Goal: Entertainment & Leisure: Consume media (video, audio)

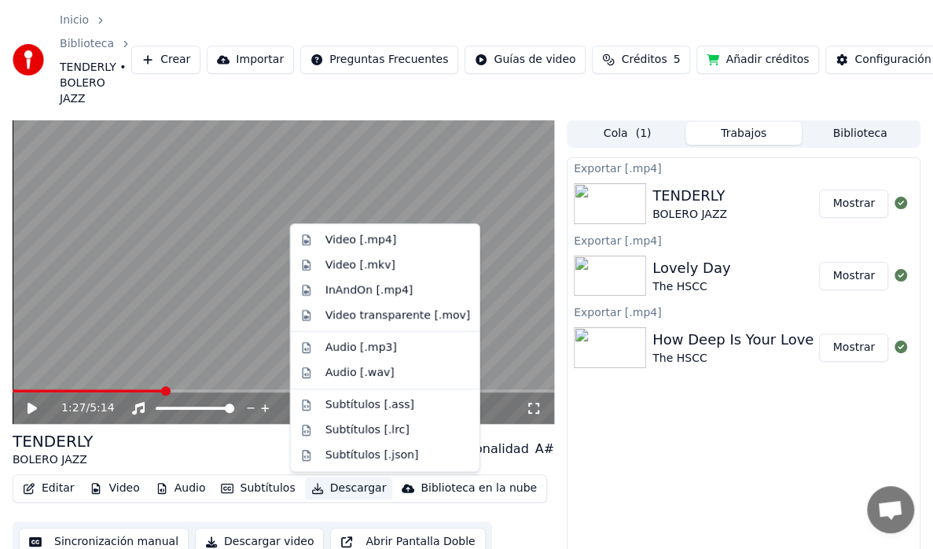
click at [829, 141] on button "Biblioteca" at bounding box center [860, 133] width 116 height 23
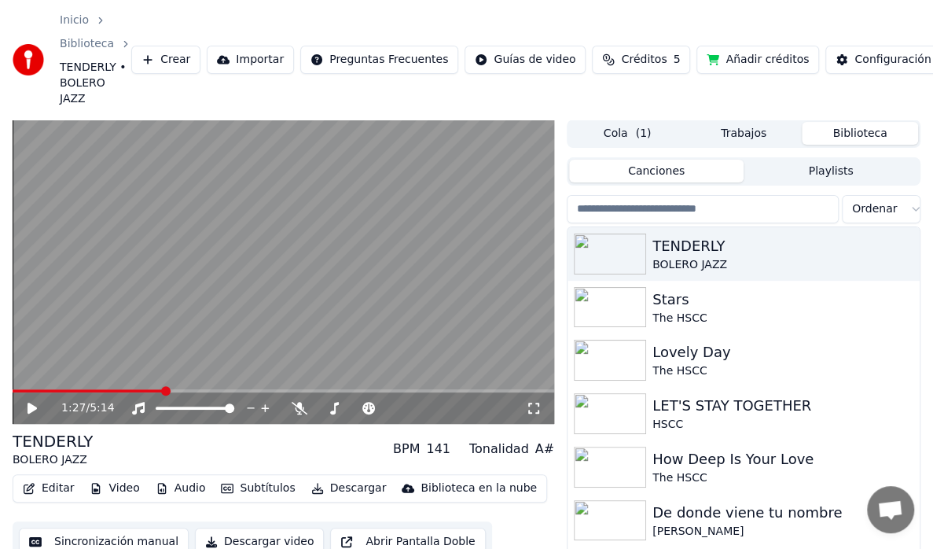
click at [777, 145] on button "Trabajos" at bounding box center [743, 133] width 116 height 23
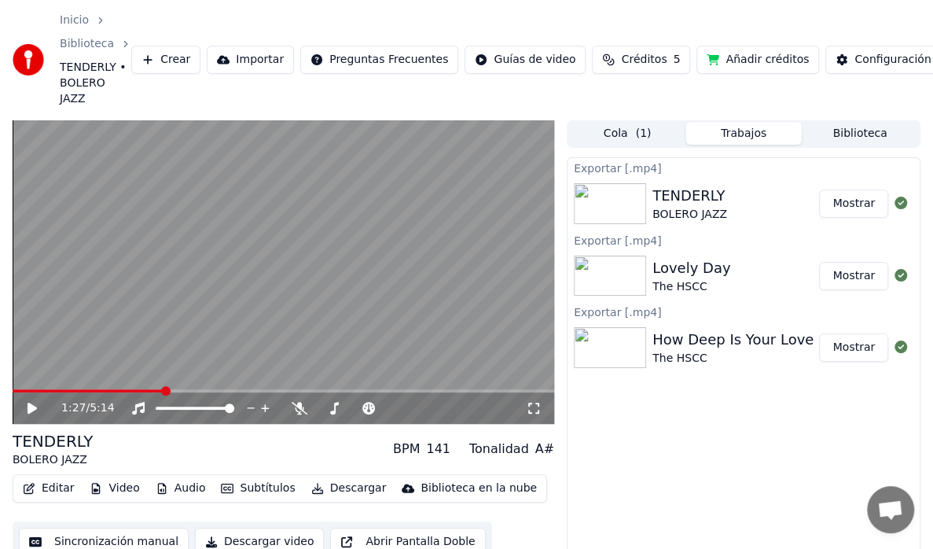
click at [844, 137] on button "Biblioteca" at bounding box center [860, 133] width 116 height 23
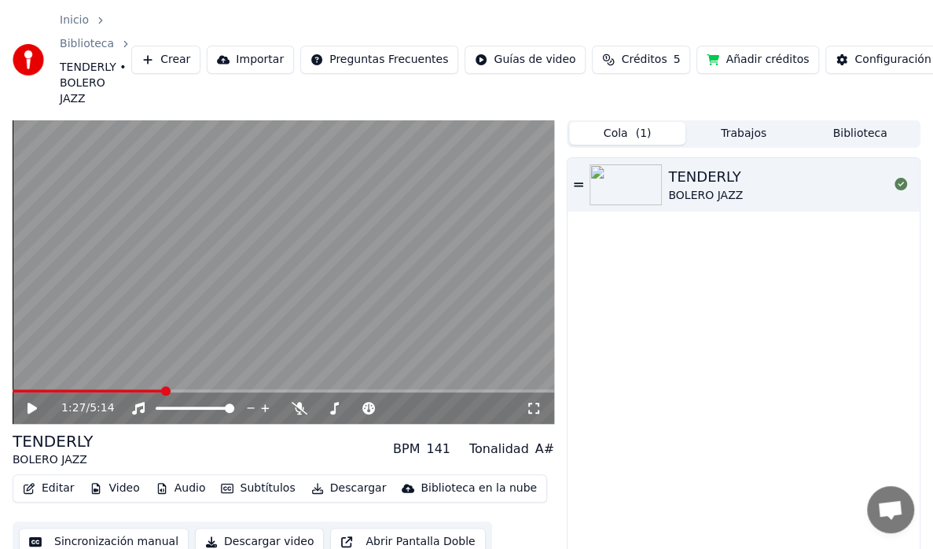
click at [683, 129] on button "Cola ( 1 )" at bounding box center [627, 133] width 116 height 23
click at [726, 139] on button "Trabajos" at bounding box center [743, 133] width 116 height 23
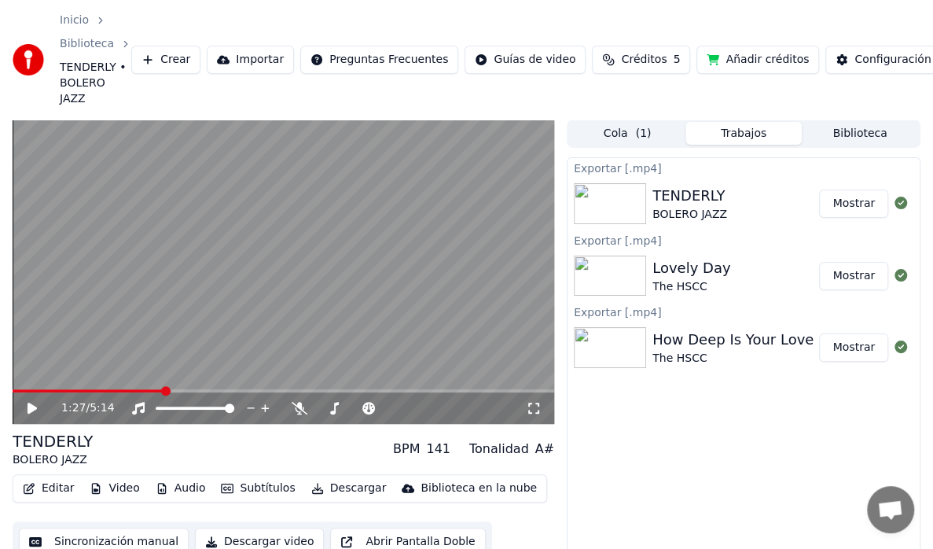
click at [896, 127] on button "Biblioteca" at bounding box center [860, 133] width 116 height 23
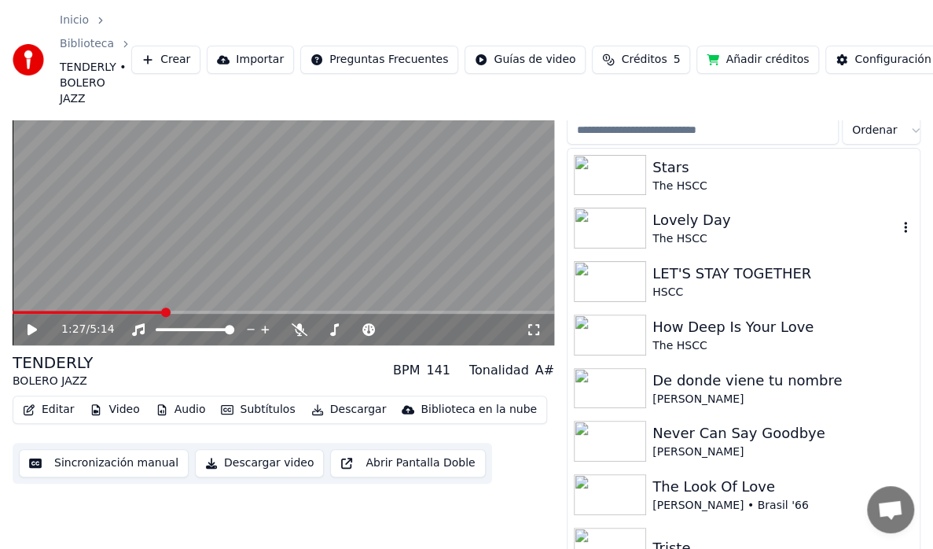
scroll to position [79, 0]
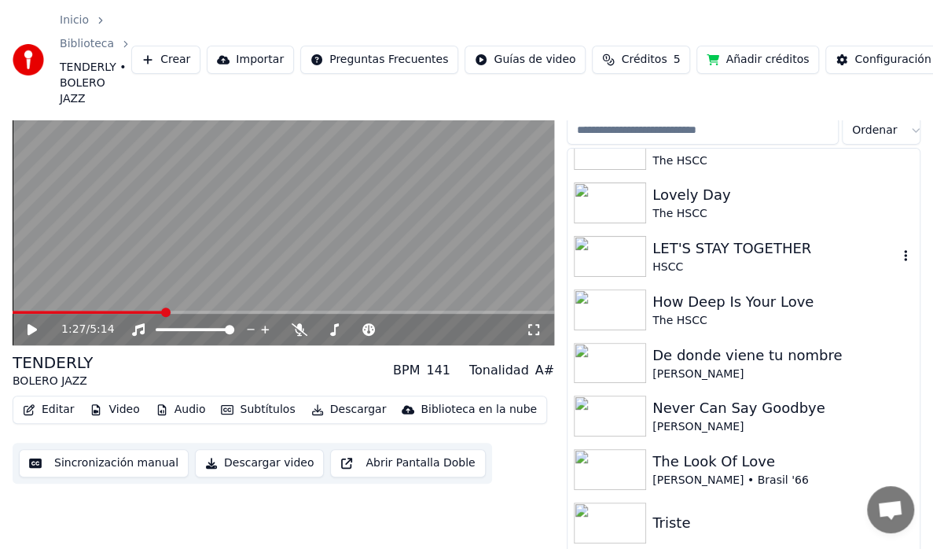
click at [722, 251] on div "LET'S STAY TOGETHER" at bounding box center [774, 248] width 245 height 22
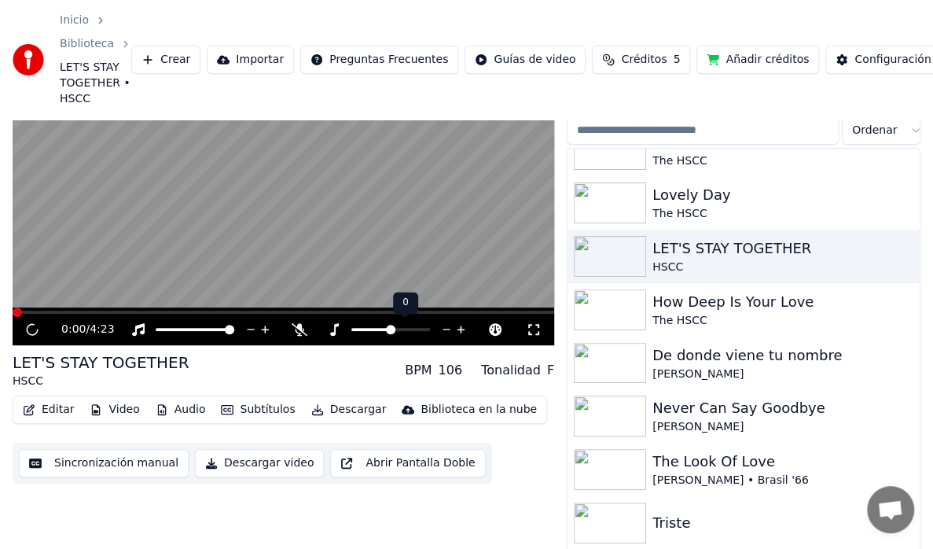
click at [366, 329] on span at bounding box center [370, 329] width 39 height 3
click at [455, 330] on icon at bounding box center [461, 329] width 15 height 16
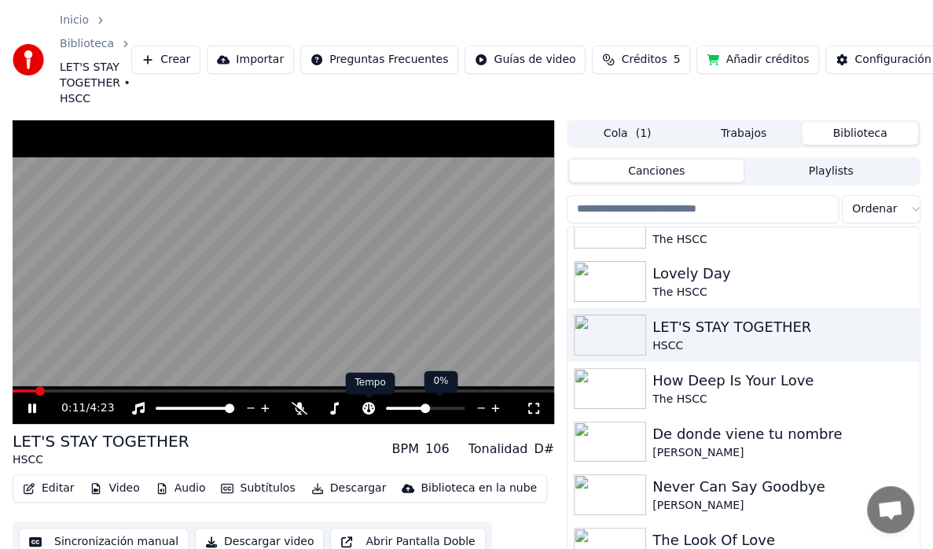
click at [373, 406] on icon at bounding box center [368, 408] width 13 height 13
click at [464, 404] on icon at bounding box center [461, 408] width 15 height 16
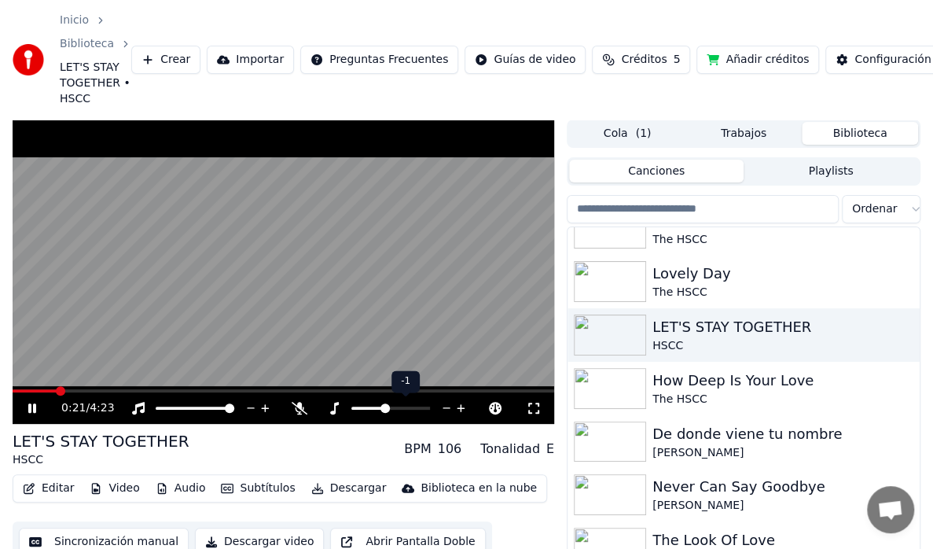
click at [443, 405] on icon at bounding box center [446, 408] width 15 height 16
click at [373, 406] on icon at bounding box center [368, 408] width 13 height 13
click at [501, 404] on icon at bounding box center [495, 408] width 15 height 16
click at [483, 408] on icon at bounding box center [481, 409] width 8 height 2
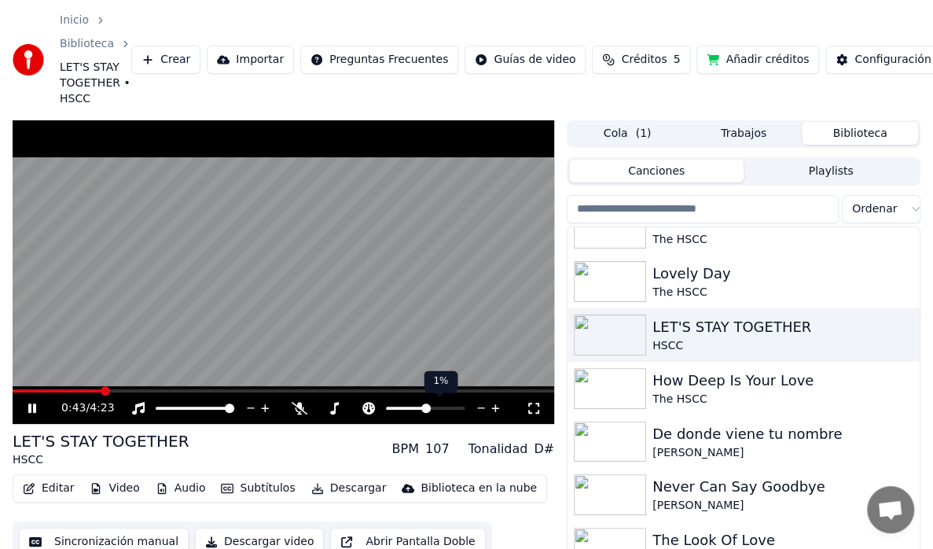
click at [484, 407] on icon at bounding box center [481, 408] width 15 height 16
click at [498, 406] on icon at bounding box center [495, 408] width 15 height 16
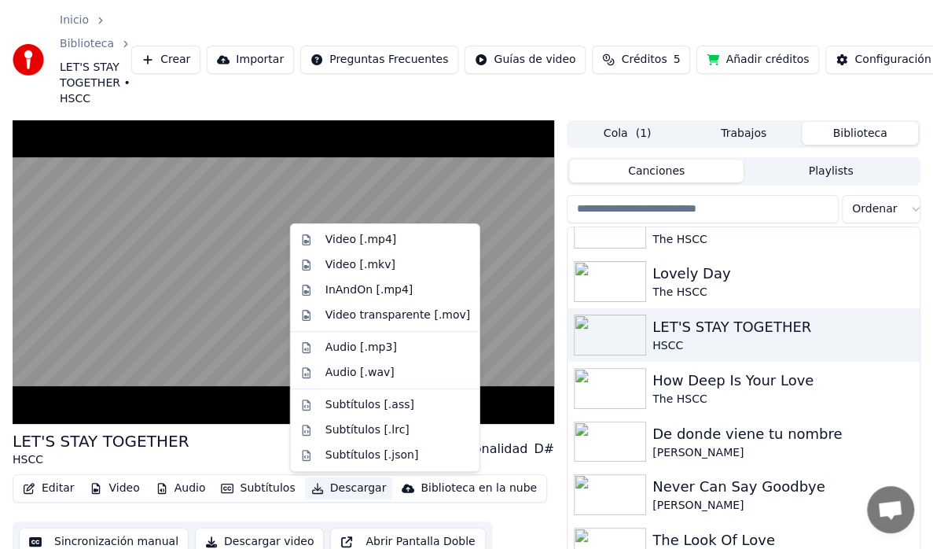
click at [339, 485] on button "Descargar" at bounding box center [349, 488] width 88 height 22
click at [357, 237] on div "Video [.mp4]" at bounding box center [360, 240] width 71 height 16
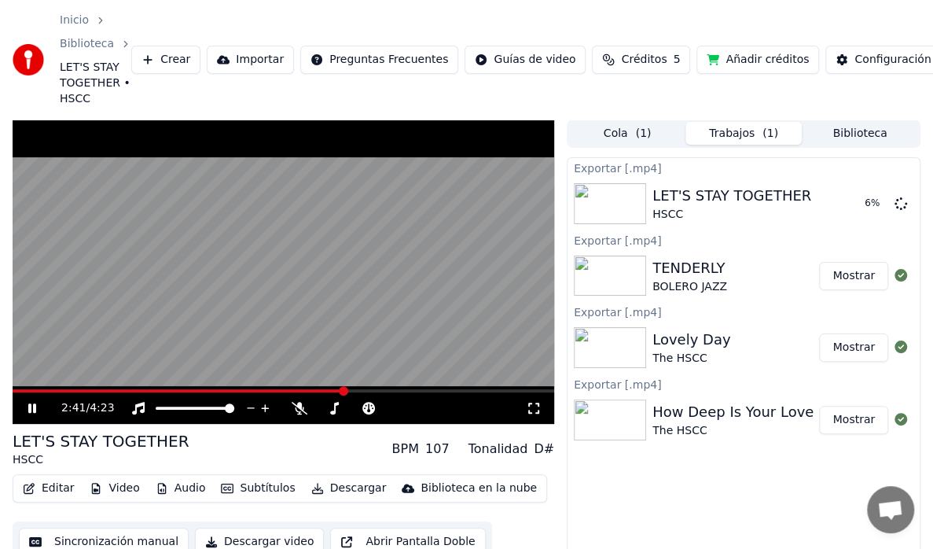
click at [841, 141] on button "Biblioteca" at bounding box center [860, 133] width 116 height 23
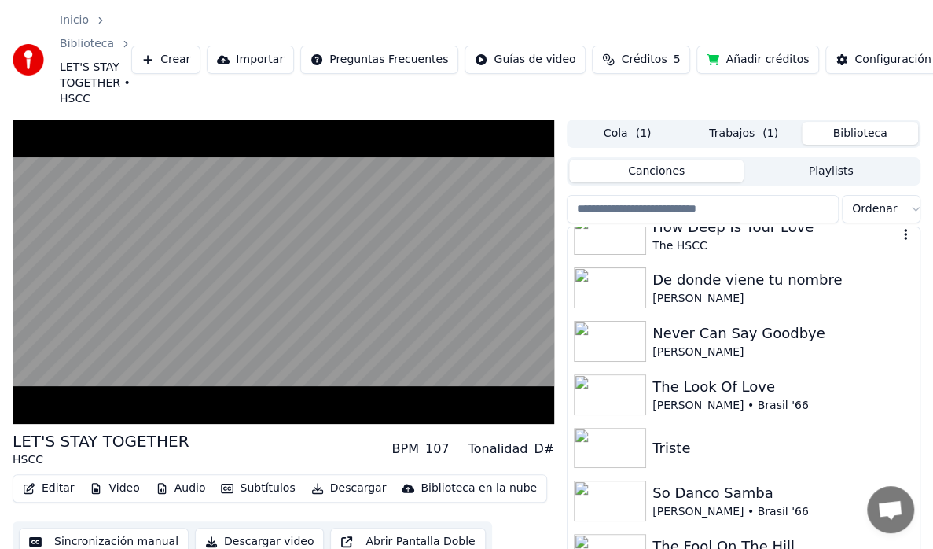
scroll to position [236, 0]
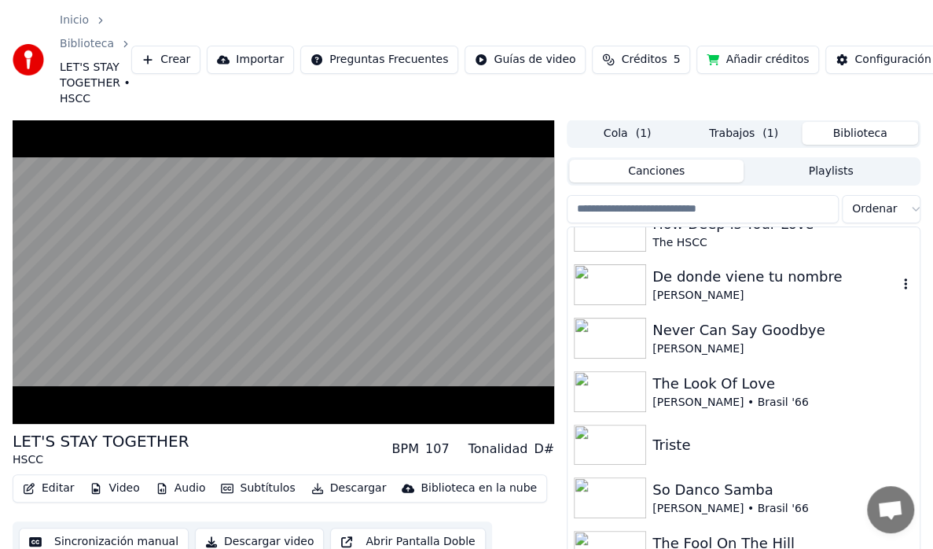
click at [687, 280] on div "De donde viene tu nombre" at bounding box center [774, 277] width 245 height 22
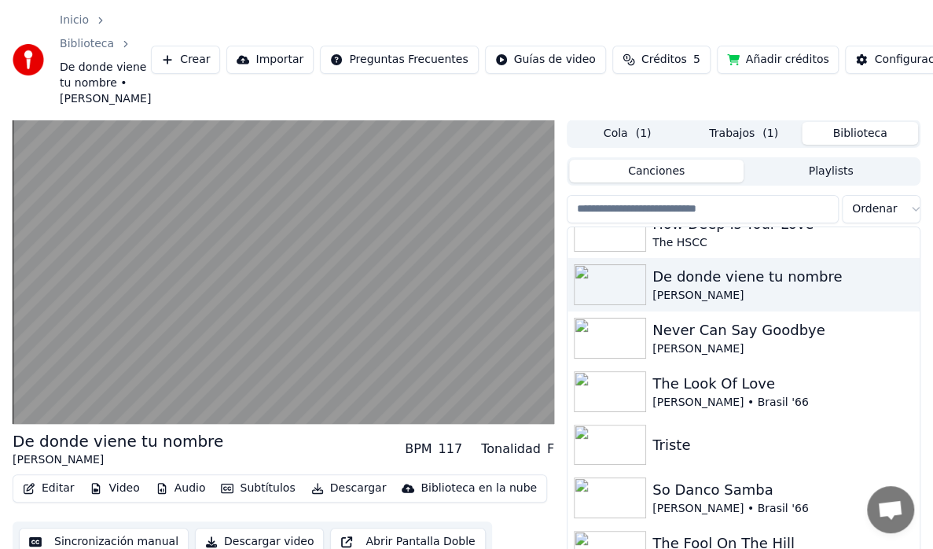
click at [340, 499] on button "Descargar" at bounding box center [349, 488] width 88 height 22
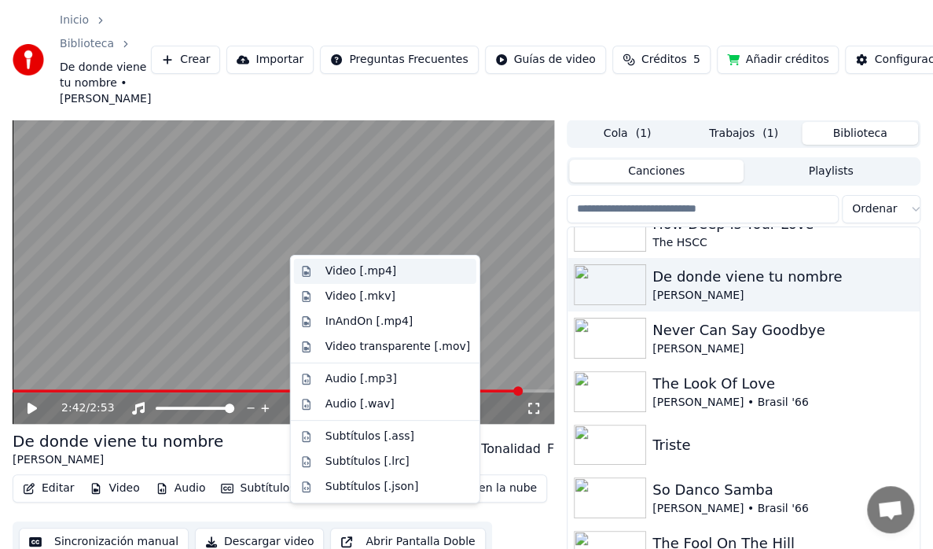
click at [363, 273] on div "Video [.mp4]" at bounding box center [360, 271] width 71 height 16
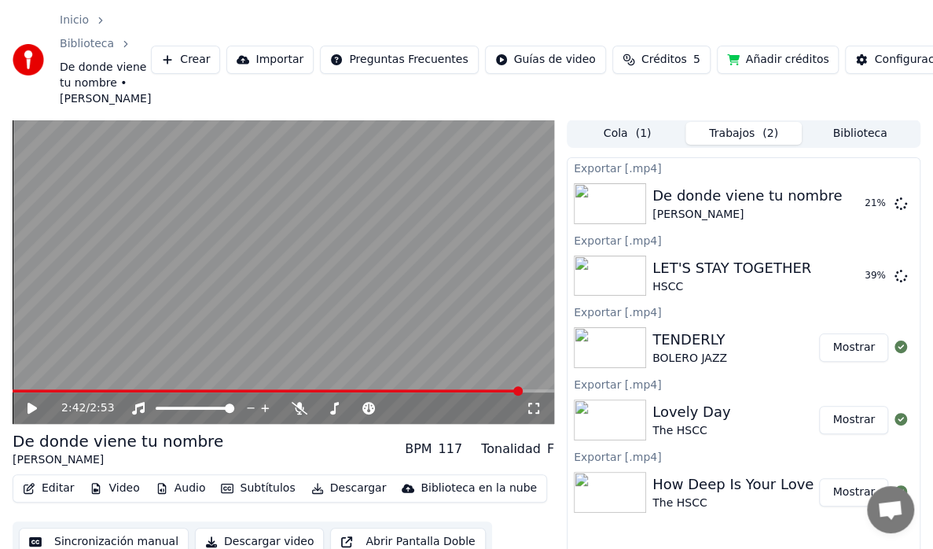
click at [291, 424] on div "2:42 / 2:53" at bounding box center [284, 407] width 542 height 31
click at [608, 512] on img at bounding box center [610, 492] width 72 height 41
click at [861, 506] on button "Mostrar" at bounding box center [853, 492] width 69 height 28
click at [858, 506] on button "Mostrar" at bounding box center [853, 492] width 69 height 28
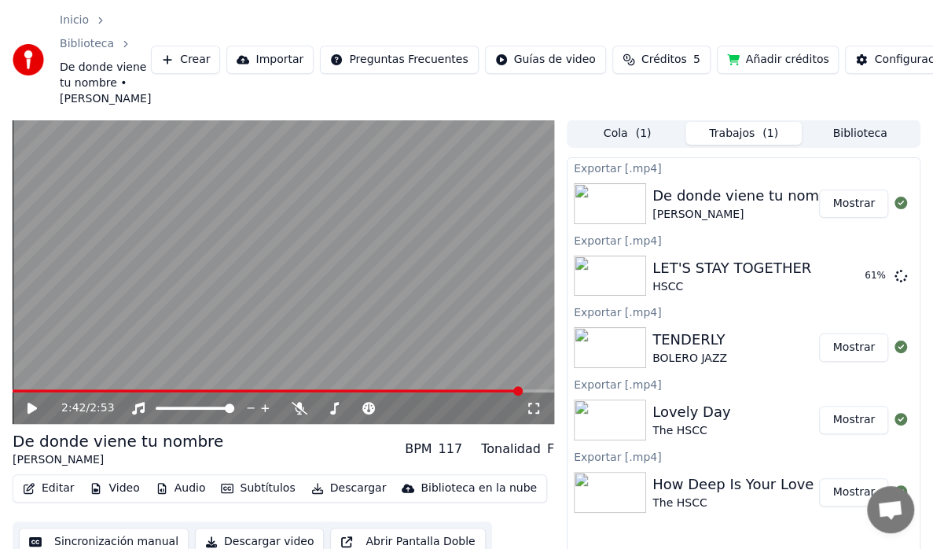
click at [703, 495] on div "How Deep Is Your Love" at bounding box center [732, 484] width 161 height 22
drag, startPoint x: 867, startPoint y: 166, endPoint x: 863, endPoint y: 174, distance: 8.8
click at [867, 145] on button "Biblioteca" at bounding box center [860, 133] width 116 height 23
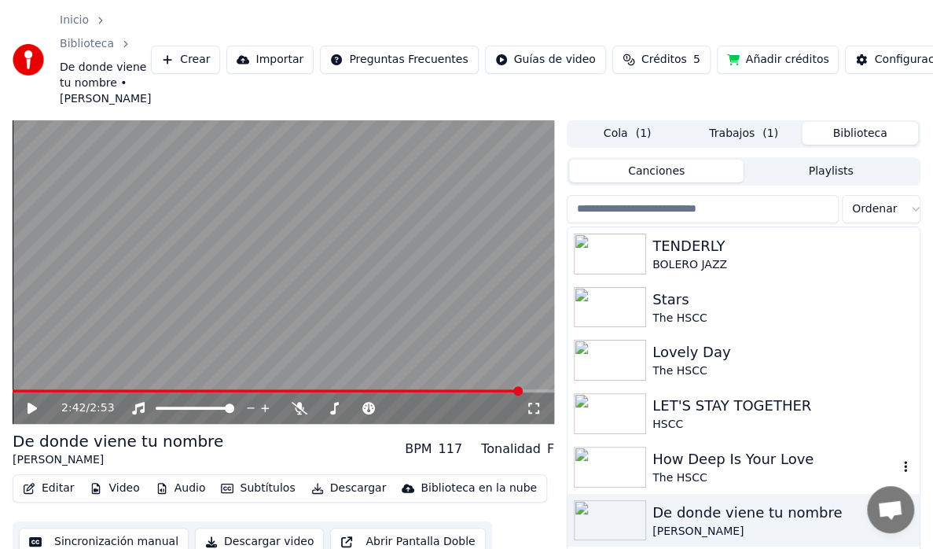
click at [634, 487] on img at bounding box center [610, 466] width 72 height 41
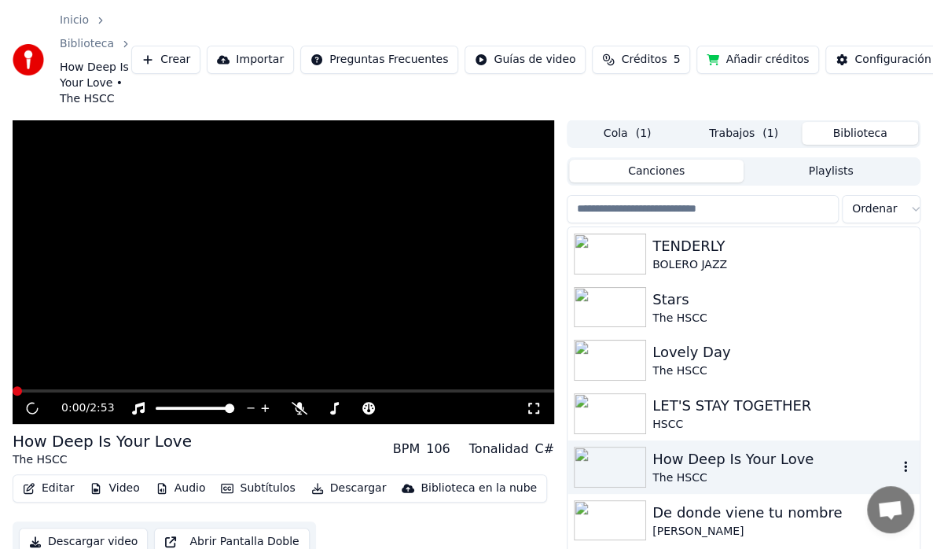
click at [634, 487] on div "How Deep Is Your Love The HSCC" at bounding box center [744, 466] width 352 height 53
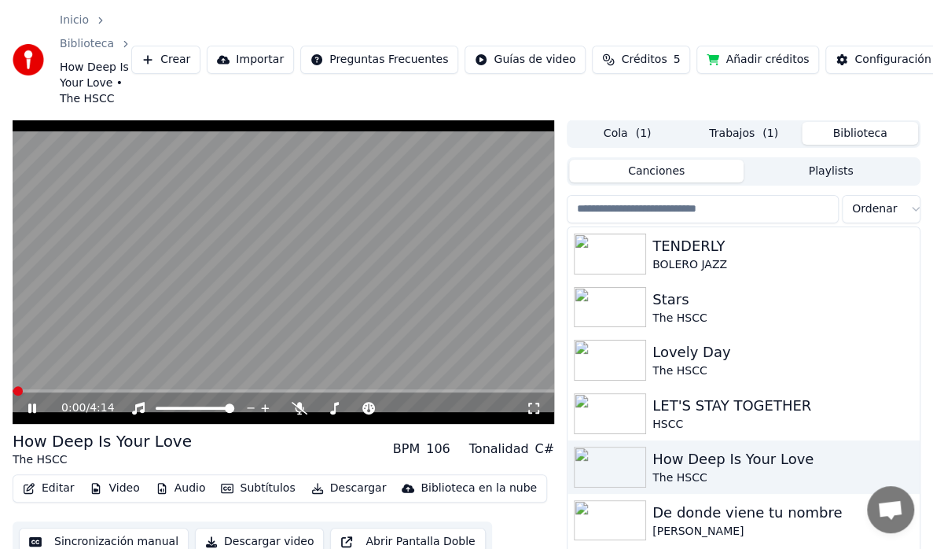
click at [35, 410] on icon at bounding box center [32, 407] width 8 height 9
click at [333, 412] on icon at bounding box center [334, 408] width 9 height 13
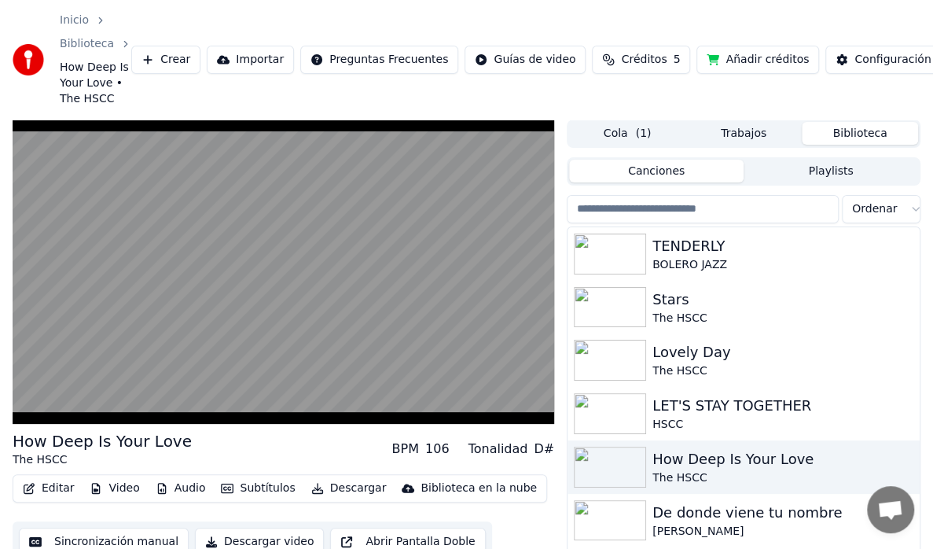
click at [766, 139] on button "Trabajos" at bounding box center [743, 133] width 116 height 23
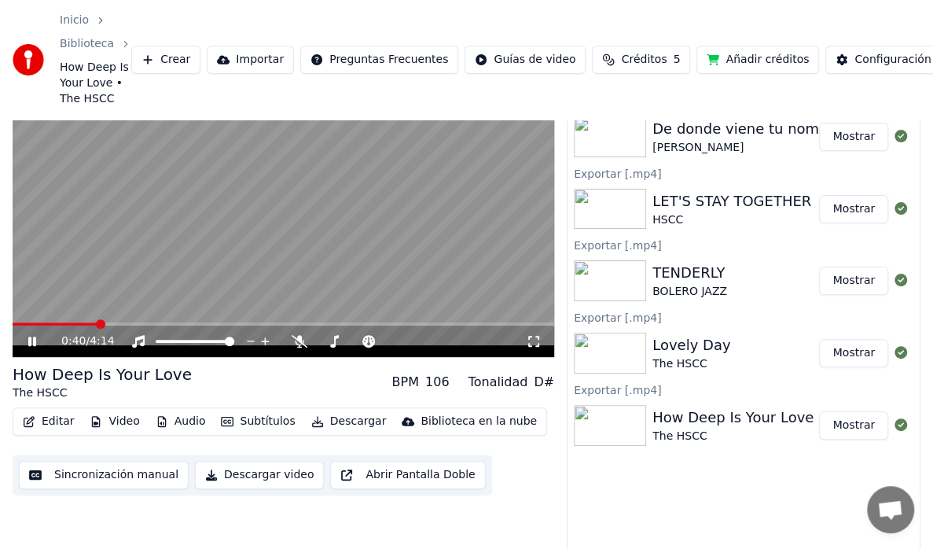
scroll to position [75, 0]
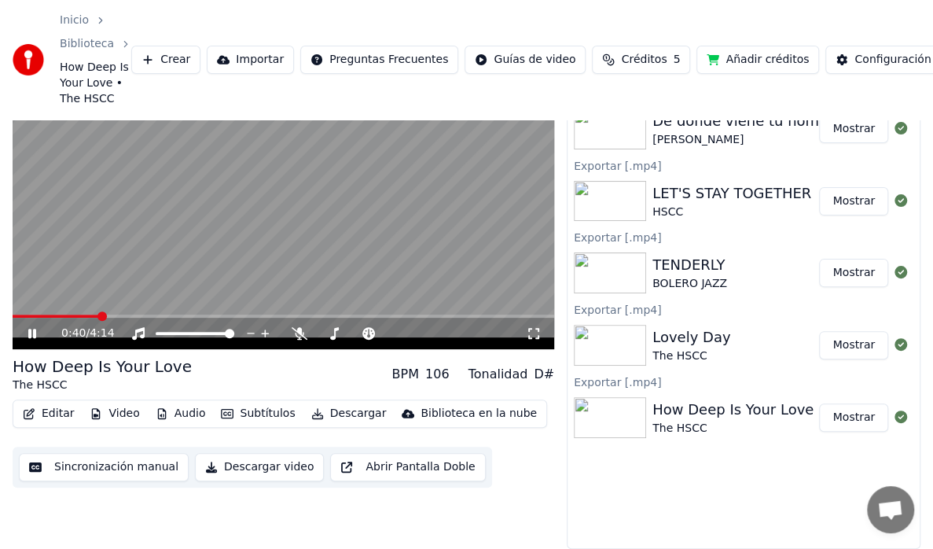
click at [585, 413] on img at bounding box center [610, 417] width 72 height 41
click at [18, 318] on div "0:46 / 4:14" at bounding box center [284, 333] width 542 height 31
click at [20, 313] on video at bounding box center [284, 197] width 542 height 305
click at [14, 318] on div "0:46 / 4:14" at bounding box center [284, 333] width 542 height 31
click at [17, 318] on div "0:46 / 4:14" at bounding box center [284, 333] width 542 height 31
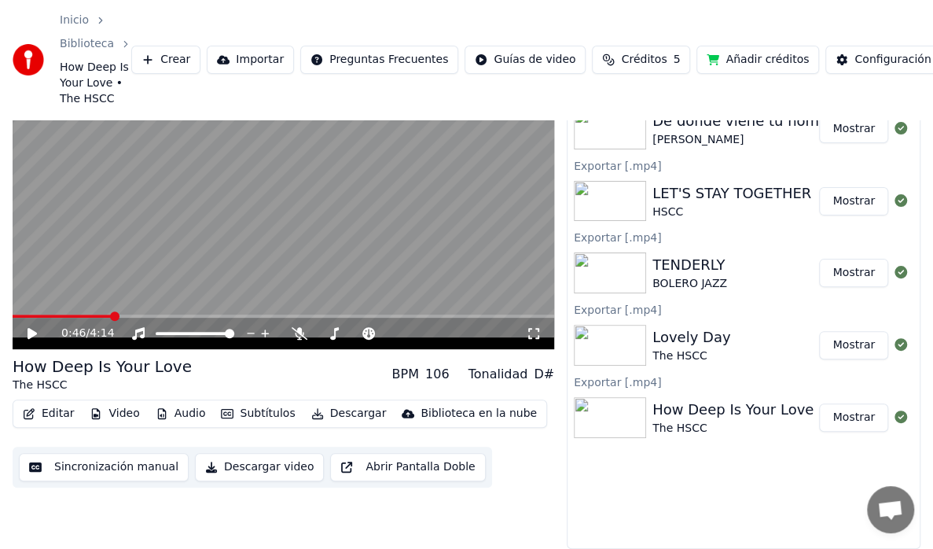
click at [30, 318] on div "0:46 / 4:14" at bounding box center [284, 197] width 542 height 305
click at [28, 319] on div "0:52 / 4:14" at bounding box center [284, 333] width 542 height 31
click at [14, 314] on span at bounding box center [14, 315] width 2 height 3
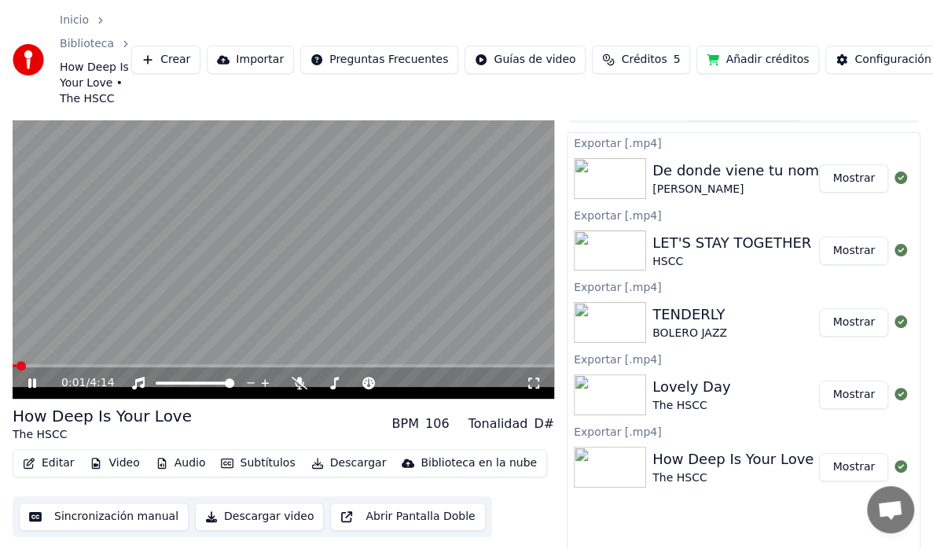
scroll to position [0, 0]
